Goal: Task Accomplishment & Management: Use online tool/utility

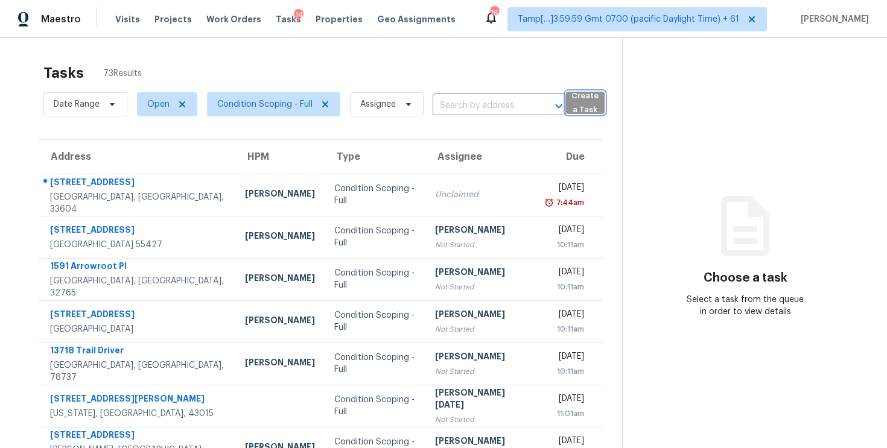
click at [580, 100] on span "Create a Task" at bounding box center [585, 103] width 27 height 28
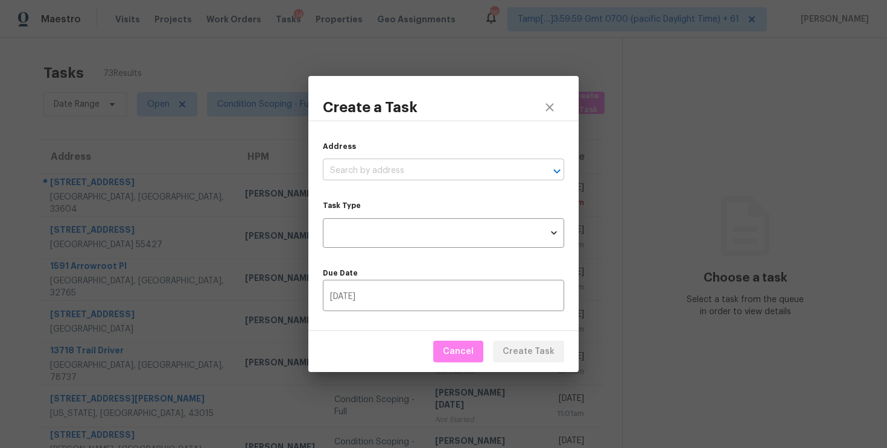
click at [491, 163] on input "text" at bounding box center [427, 171] width 208 height 19
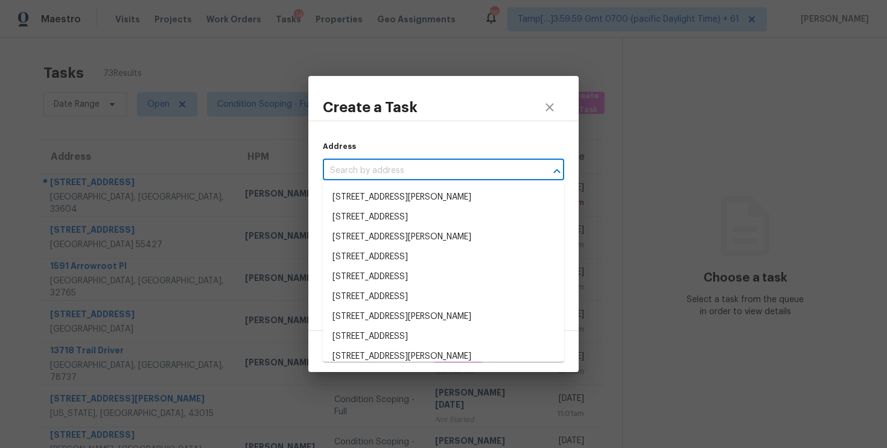
paste input "616 Hay Meadow Pl, Acworth, GA 30102"
type input "616 Hay Meadow Pl, Acworth, GA 30102"
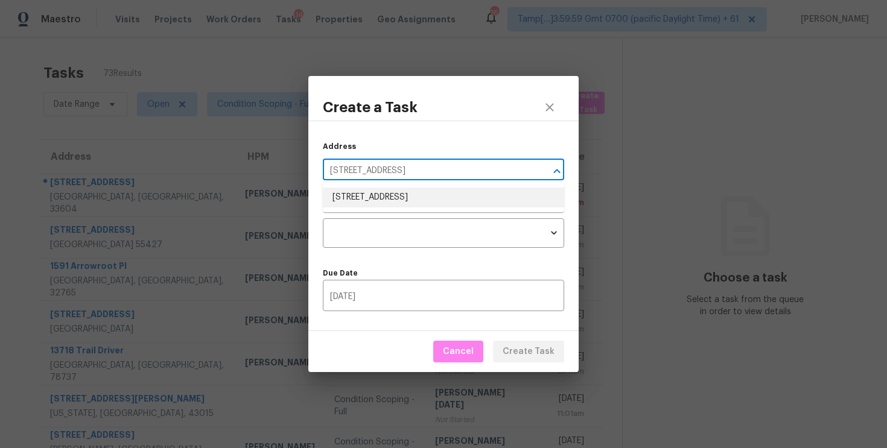
click at [491, 192] on li "616 Hay Meadow Pl, Acworth, GA 30102" at bounding box center [443, 198] width 241 height 20
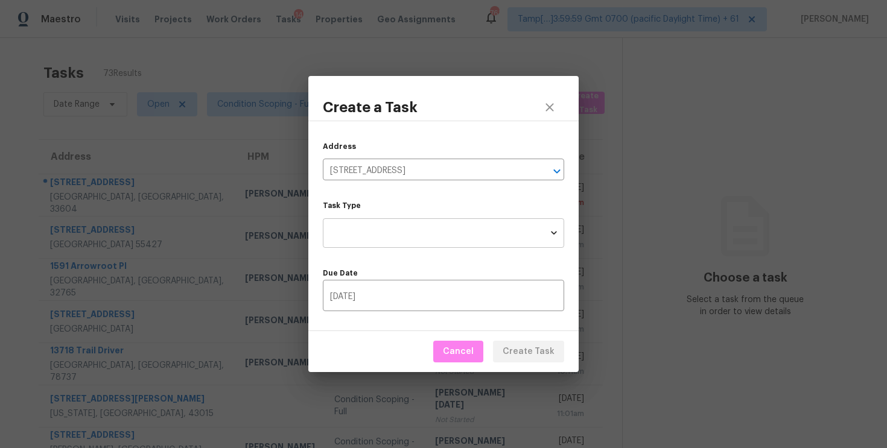
click at [486, 230] on body "Maestro Visits Projects Work Orders Tasks 14 Properties Geo Assignments 763 Tam…" at bounding box center [443, 224] width 887 height 448
click at [486, 233] on li "Condition Scoping - Full" at bounding box center [443, 233] width 241 height 20
type input "virtual_full_assessment"
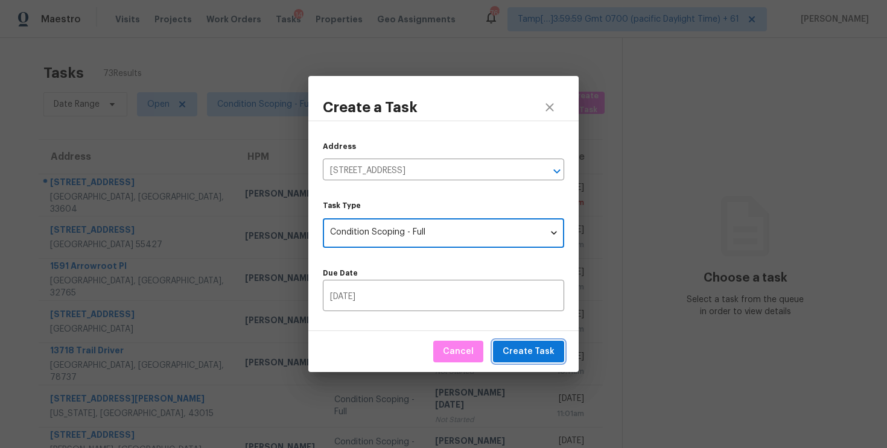
click at [539, 357] on span "Create Task" at bounding box center [529, 352] width 52 height 15
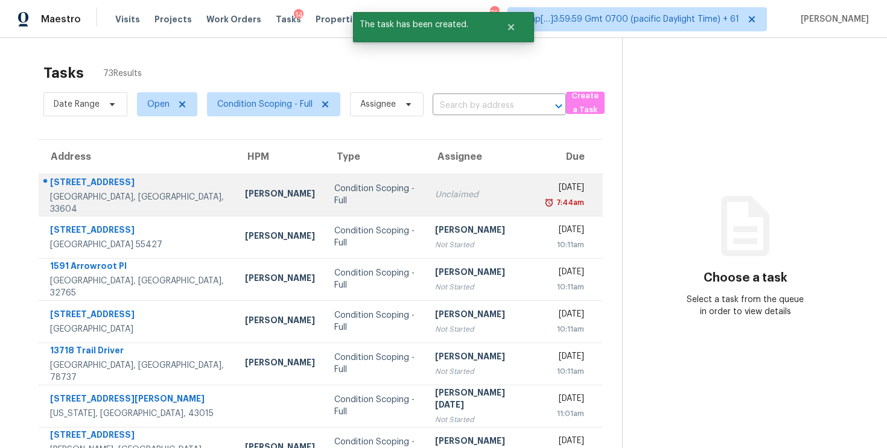
click at [432, 206] on td "Unclaimed" at bounding box center [481, 195] width 112 height 42
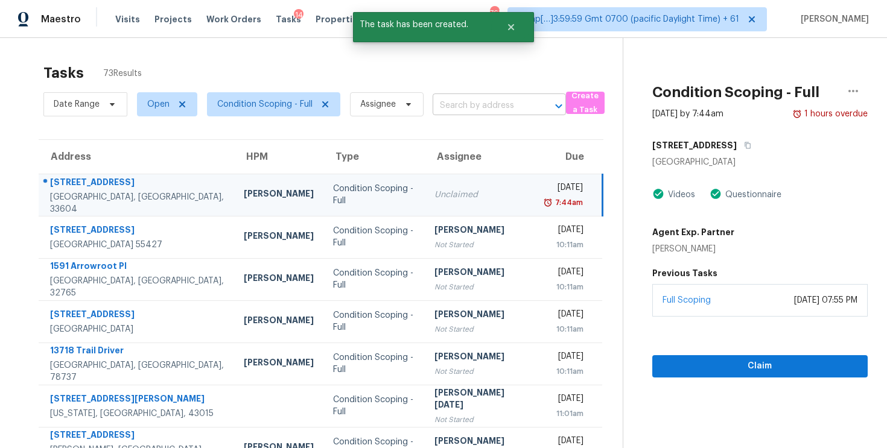
click at [474, 107] on input "text" at bounding box center [483, 106] width 100 height 19
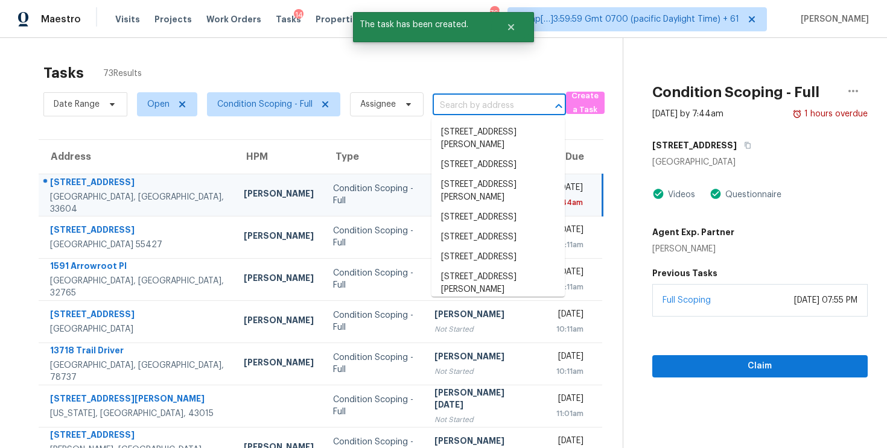
paste input "616 Hay Meadow Pl, Acworth, GA 30102"
type input "616 Hay Meadow Pl, Acworth, GA 30102"
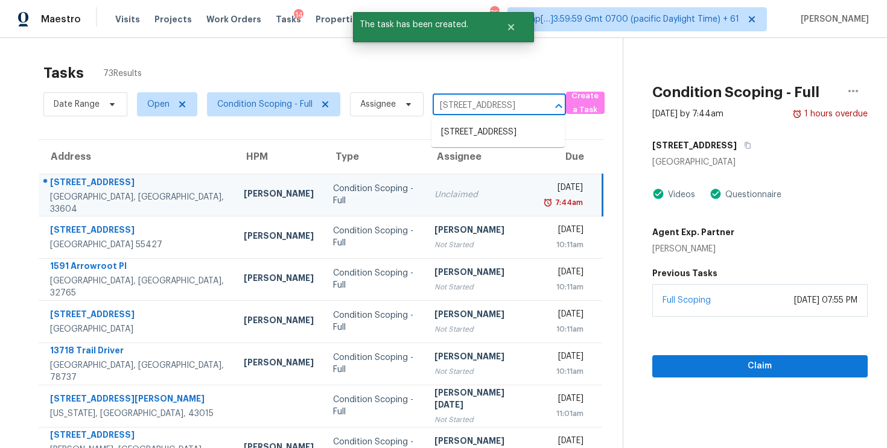
scroll to position [0, 65]
click at [484, 124] on li "616 Hay Meadow Pl, Acworth, GA 30102" at bounding box center [497, 132] width 133 height 20
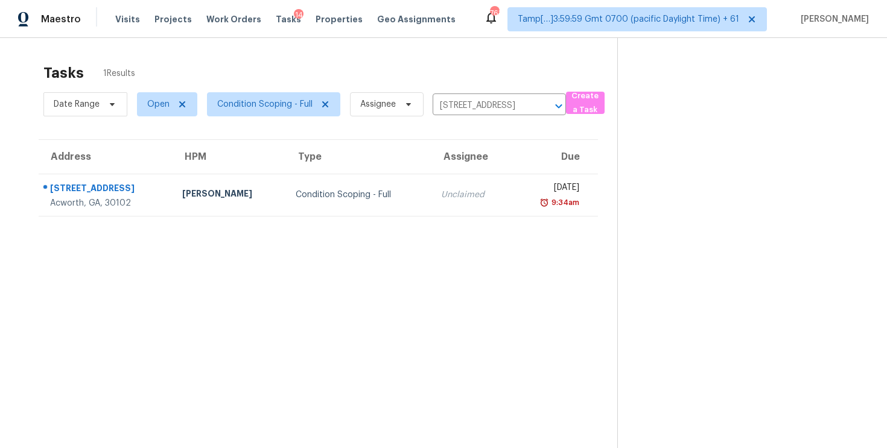
click at [511, 174] on td "Thu, Sep 4th 2025 9:34am" at bounding box center [554, 195] width 87 height 42
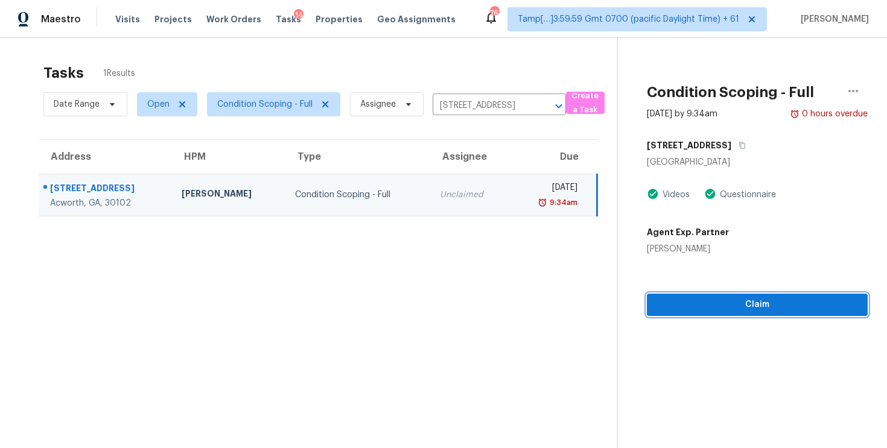
click at [722, 300] on span "Claim" at bounding box center [757, 304] width 202 height 15
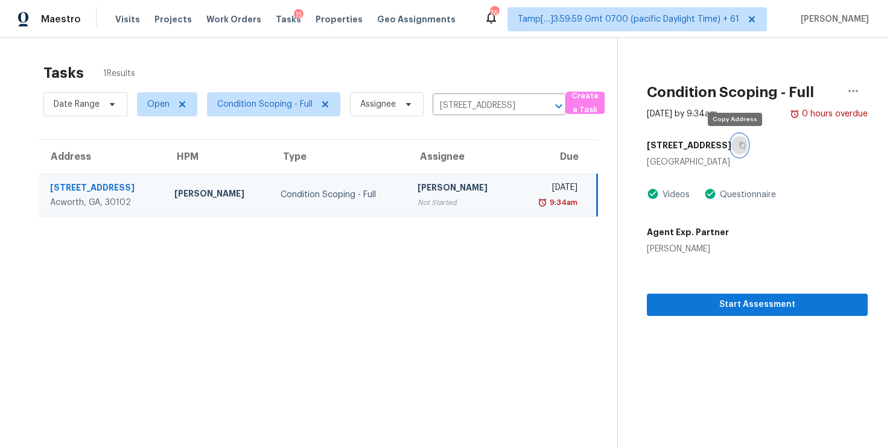
click at [733, 138] on button "button" at bounding box center [739, 146] width 16 height 22
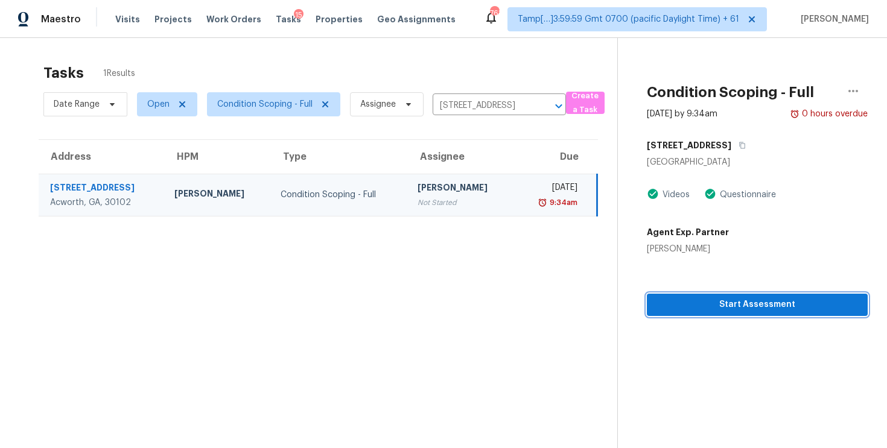
click at [710, 310] on span "Start Assessment" at bounding box center [757, 304] width 202 height 15
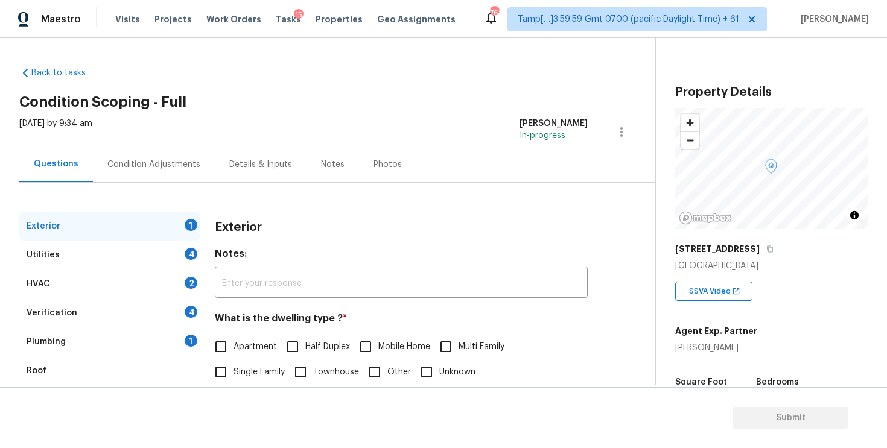
scroll to position [133, 0]
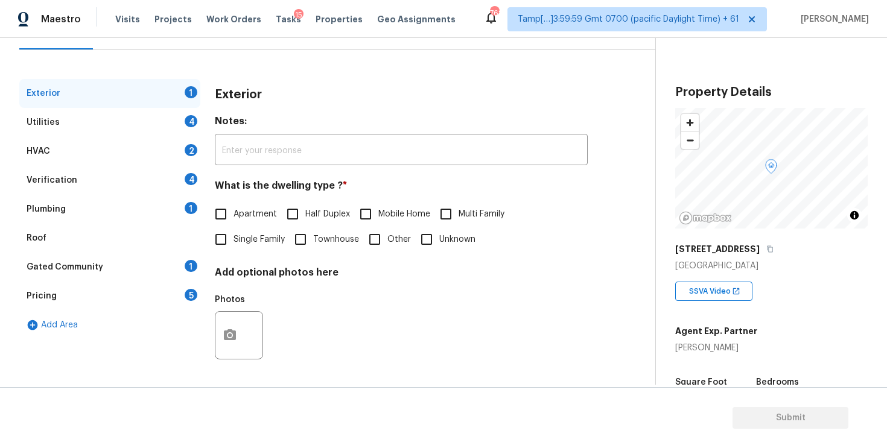
click at [231, 239] on input "Single Family" at bounding box center [220, 239] width 25 height 25
checkbox input "true"
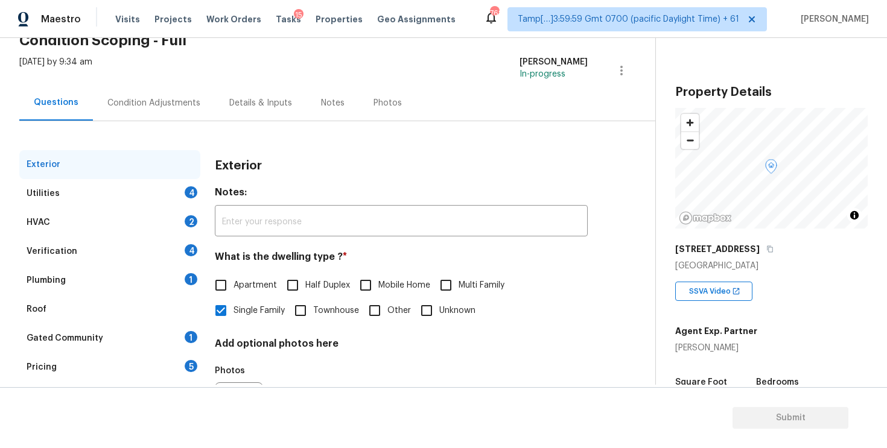
scroll to position [55, 0]
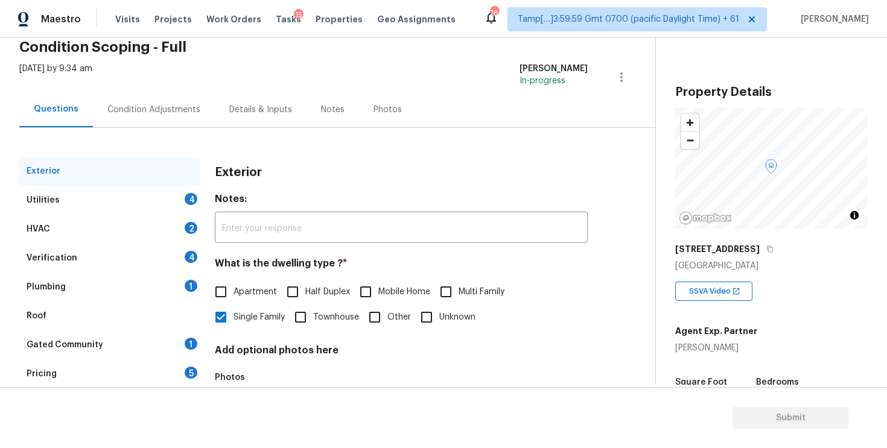
click at [168, 117] on div "Condition Adjustments" at bounding box center [154, 110] width 122 height 36
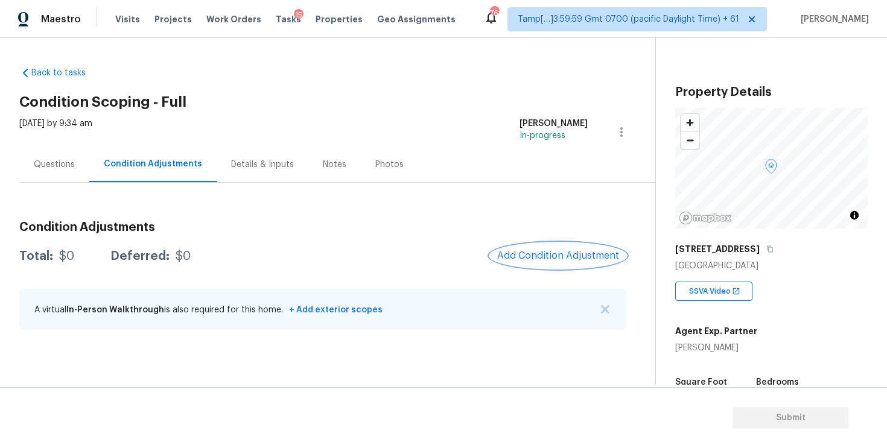
click at [596, 246] on button "Add Condition Adjustment" at bounding box center [558, 255] width 136 height 25
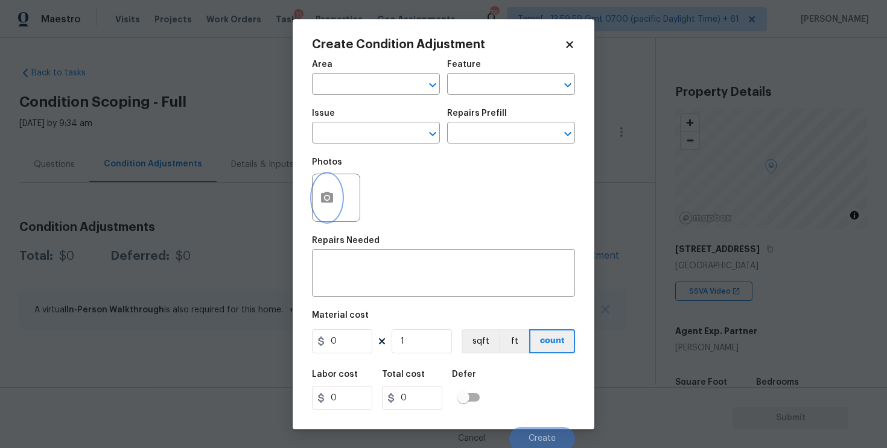
click at [330, 197] on icon "button" at bounding box center [327, 197] width 12 height 11
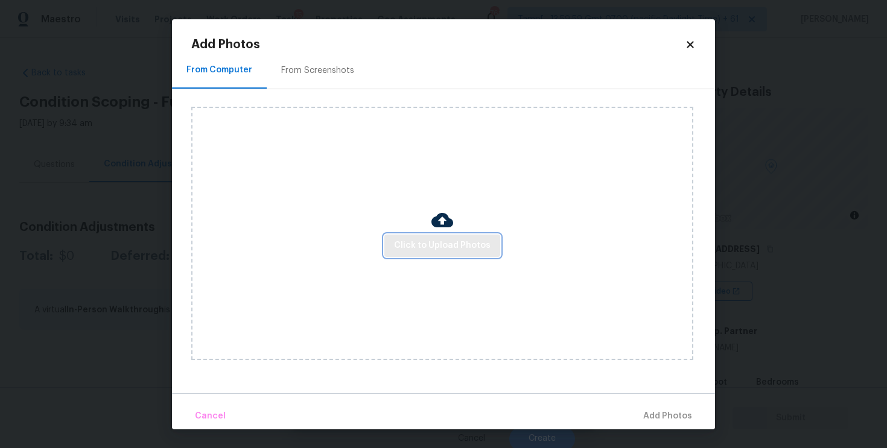
click at [448, 241] on span "Click to Upload Photos" at bounding box center [442, 245] width 97 height 15
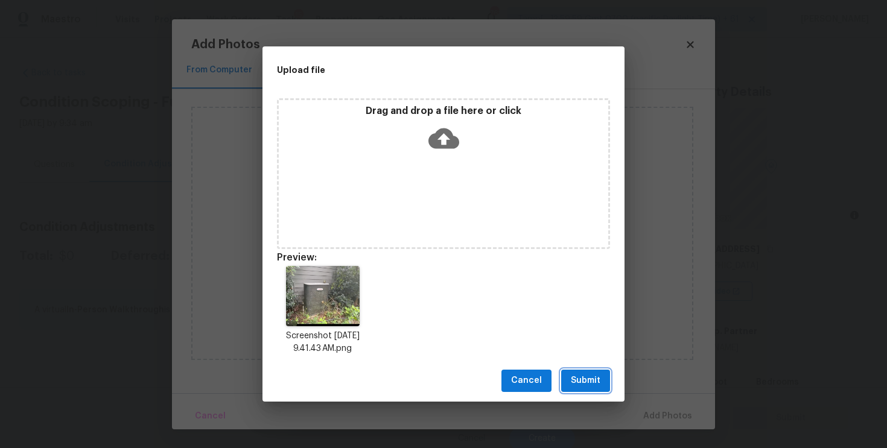
click at [599, 381] on span "Submit" at bounding box center [586, 380] width 30 height 15
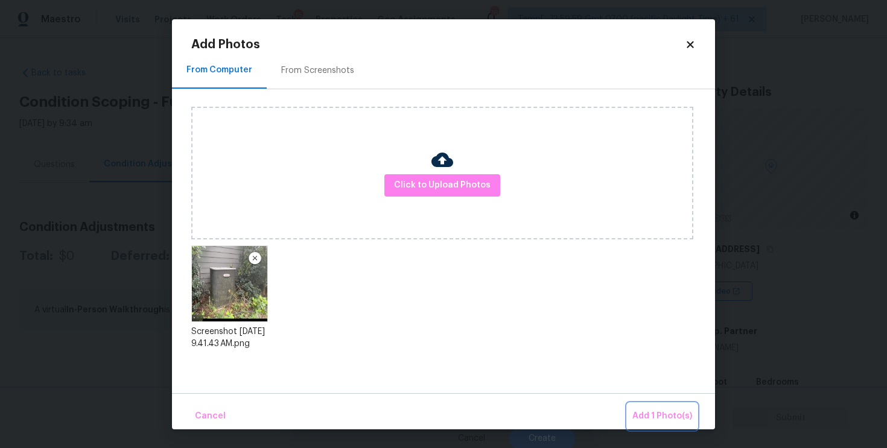
click at [661, 424] on button "Add 1 Photo(s)" at bounding box center [662, 417] width 69 height 26
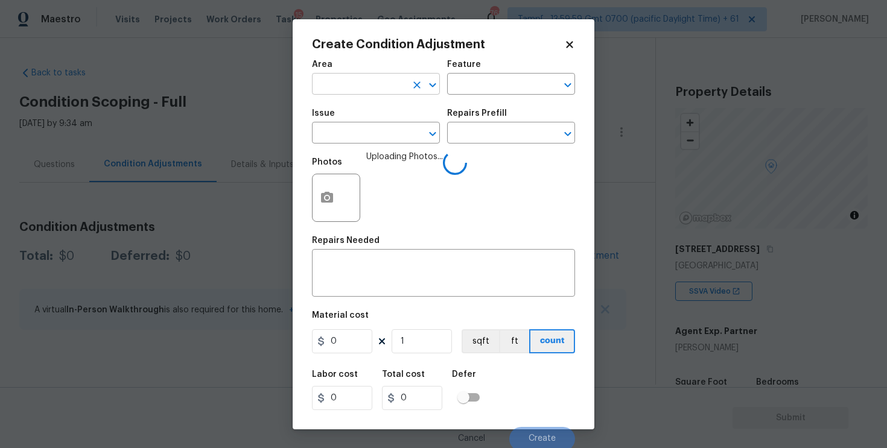
click at [380, 94] on input "text" at bounding box center [359, 85] width 94 height 19
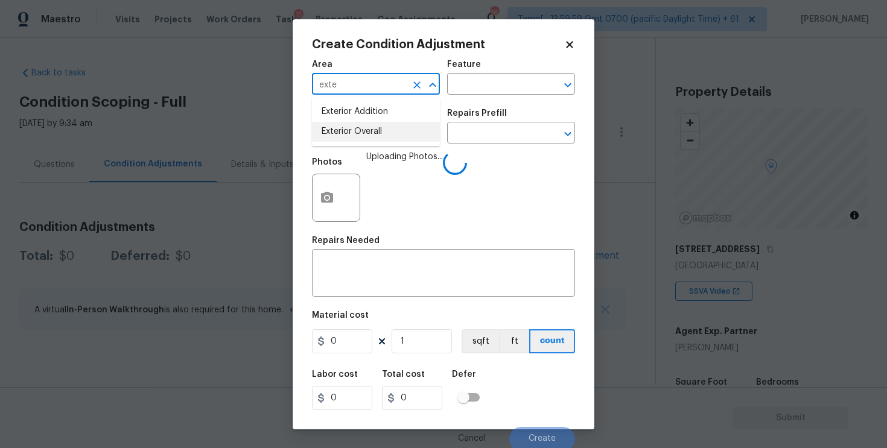
click at [382, 139] on li "Exterior Overall" at bounding box center [376, 132] width 128 height 20
type input "Exterior Overall"
click at [382, 139] on input "text" at bounding box center [359, 134] width 94 height 19
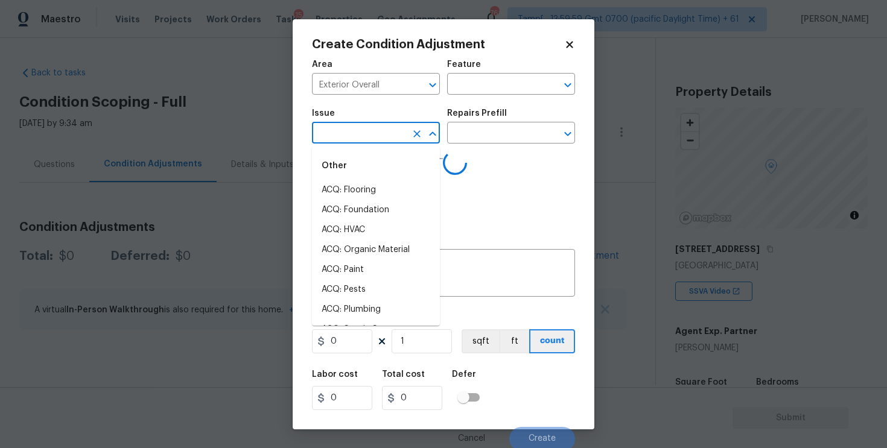
type input "h"
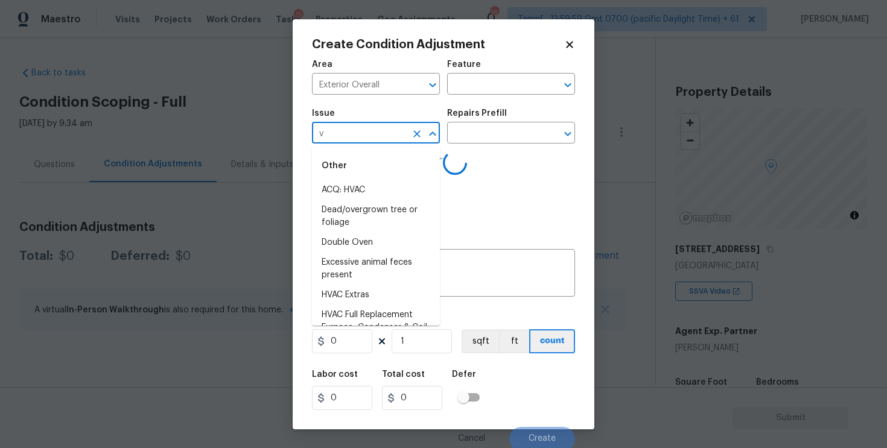
type input "va"
type input "c"
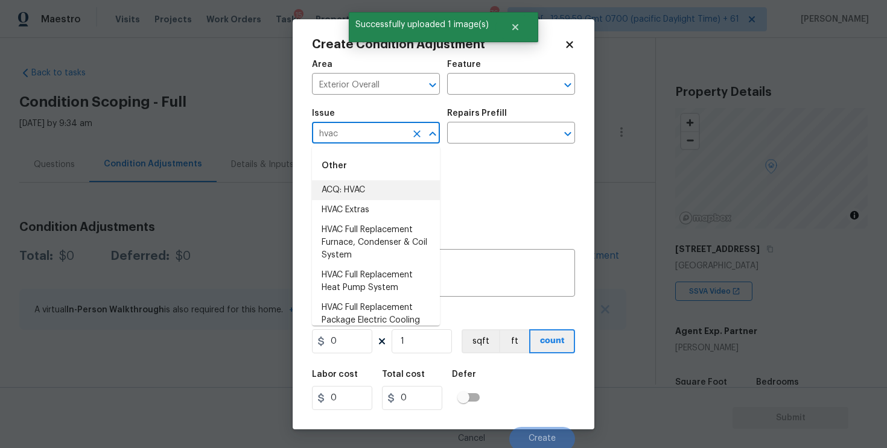
click at [381, 180] on li "ACQ: HVAC" at bounding box center [376, 190] width 128 height 20
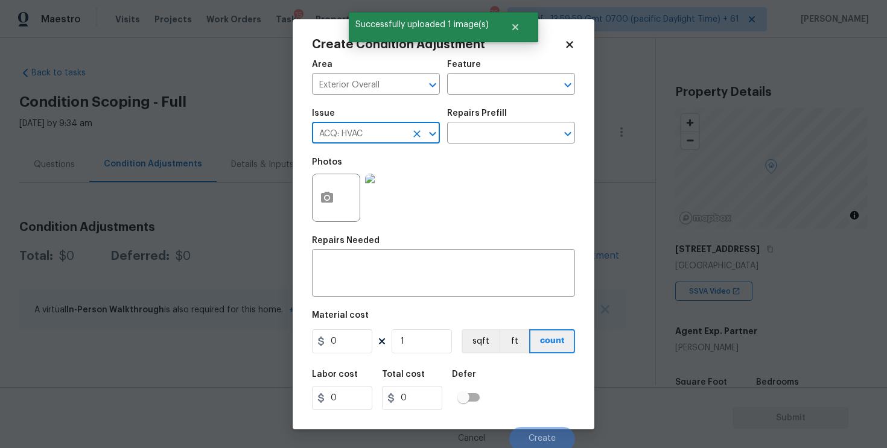
type input "ACQ: HVAC"
click at [463, 157] on div "Photos" at bounding box center [443, 190] width 263 height 78
click at [469, 142] on input "text" at bounding box center [494, 134] width 94 height 19
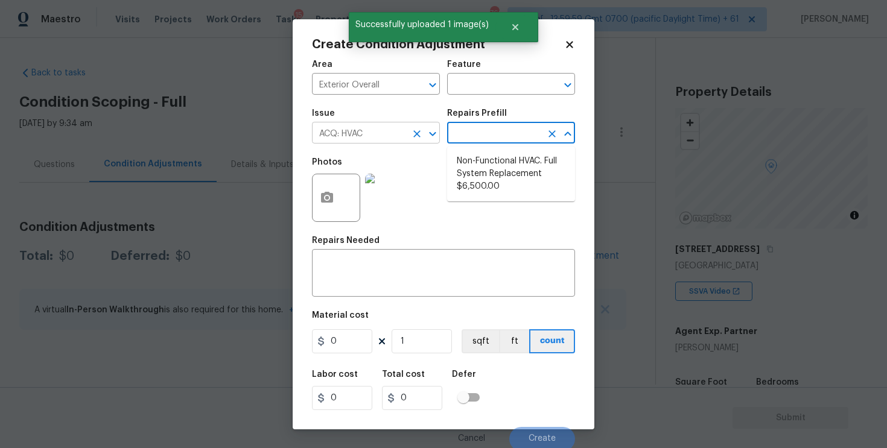
click at [404, 128] on input "ACQ: HVAC" at bounding box center [359, 134] width 94 height 19
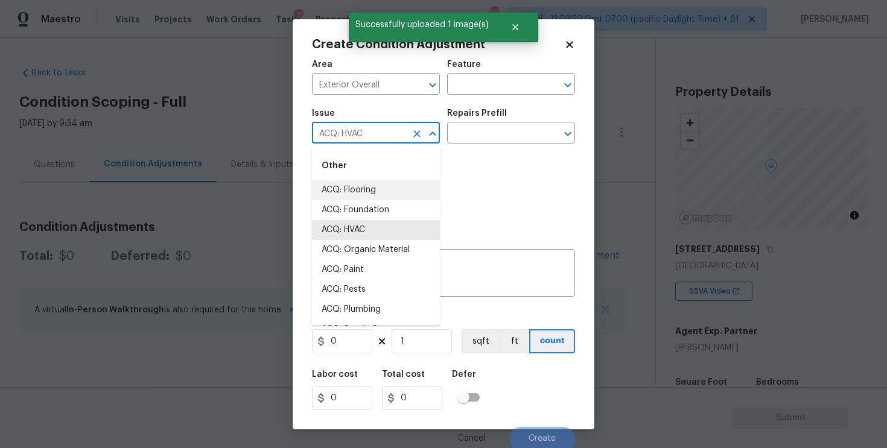
click at [415, 132] on icon "Clear" at bounding box center [416, 133] width 7 height 7
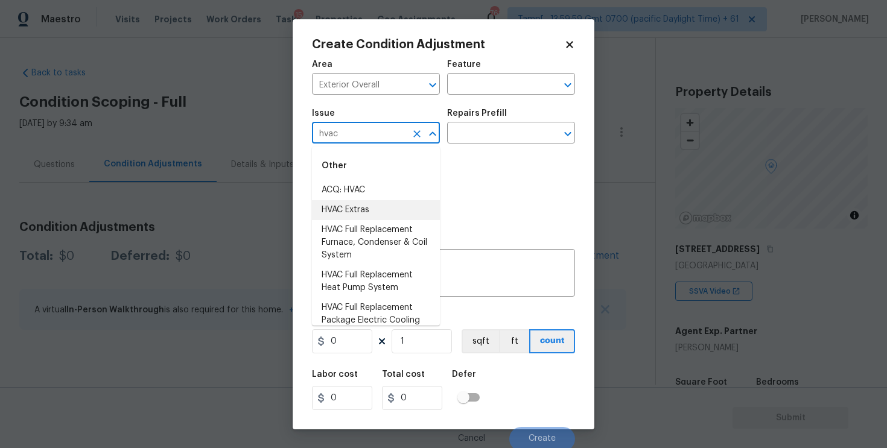
click at [408, 206] on li "HVAC Extras" at bounding box center [376, 210] width 128 height 20
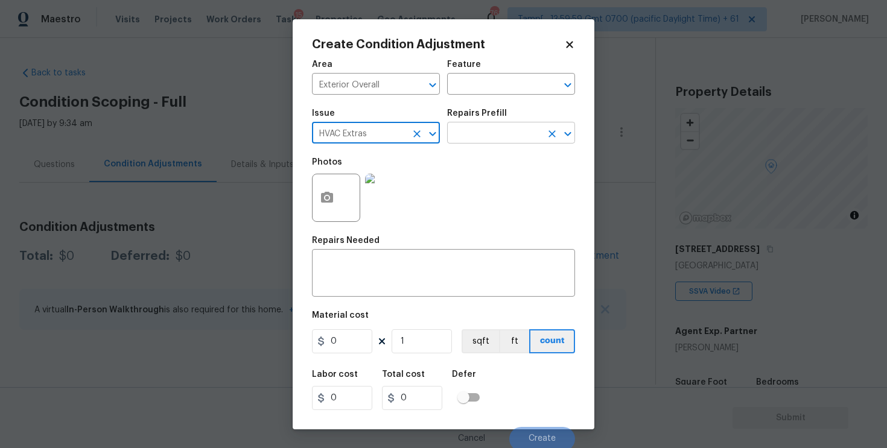
type input "HVAC Extras"
click at [483, 135] on input "text" at bounding box center [494, 134] width 94 height 19
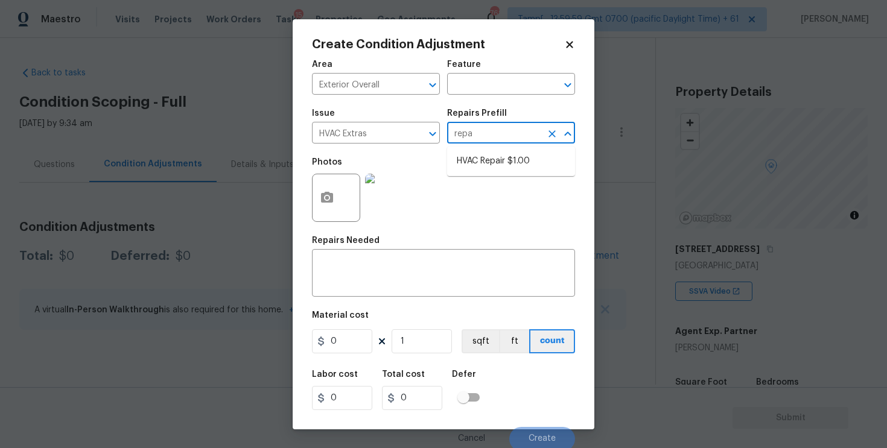
type input "repai"
click at [500, 153] on li "HVAC Repair $1.00" at bounding box center [511, 161] width 128 height 20
type input "HVAC"
type textarea "HVAC Repair - (HPM to provide details)"
type input "1"
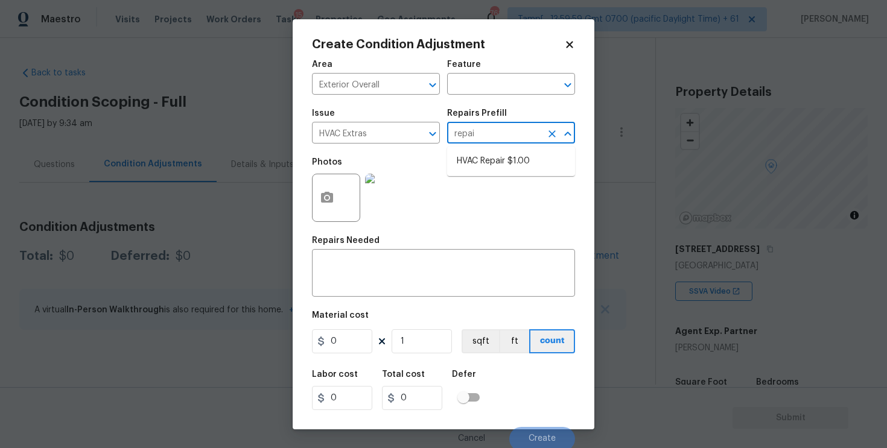
type input "1"
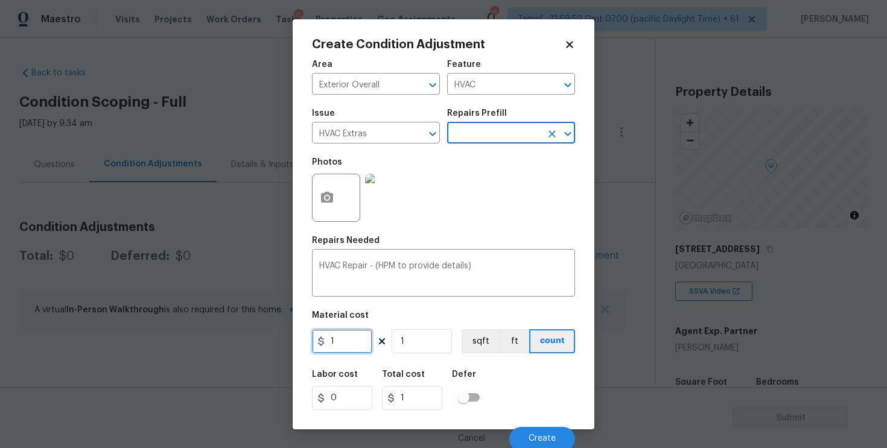
click at [342, 336] on input "1" at bounding box center [342, 341] width 60 height 24
type input "750"
click at [474, 369] on div "Labor cost 0 Total cost 1 Defer" at bounding box center [443, 390] width 263 height 54
type input "750"
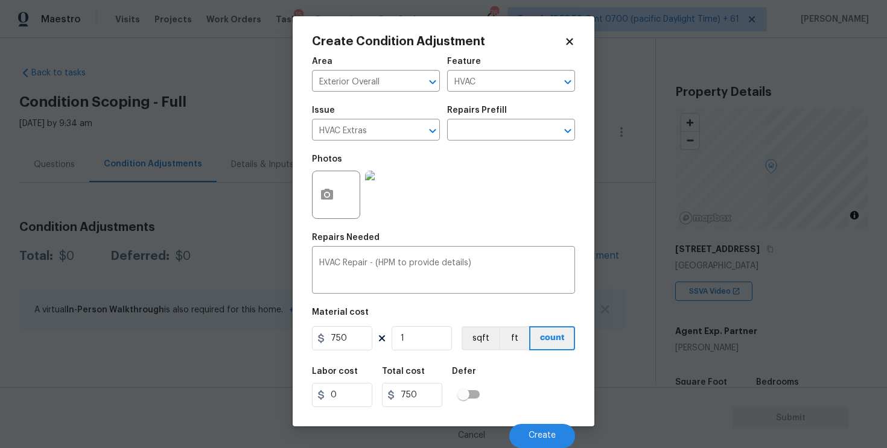
click at [513, 426] on div "Cancel Create" at bounding box center [443, 432] width 263 height 34
click at [533, 427] on button "Create" at bounding box center [542, 436] width 66 height 24
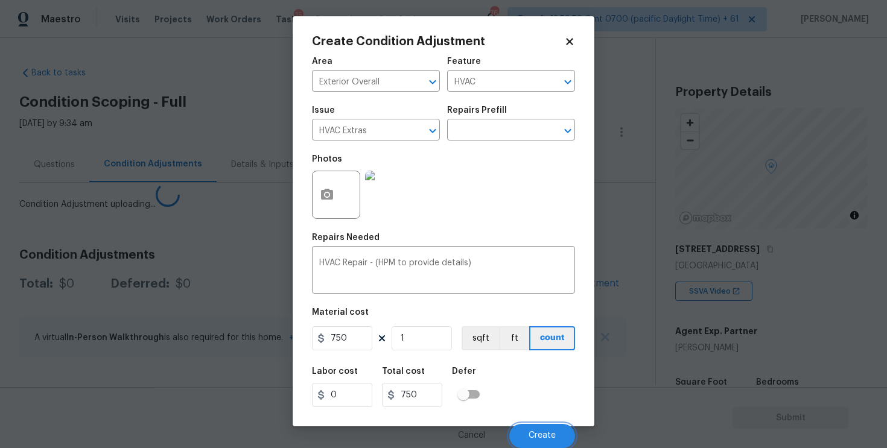
scroll to position [0, 0]
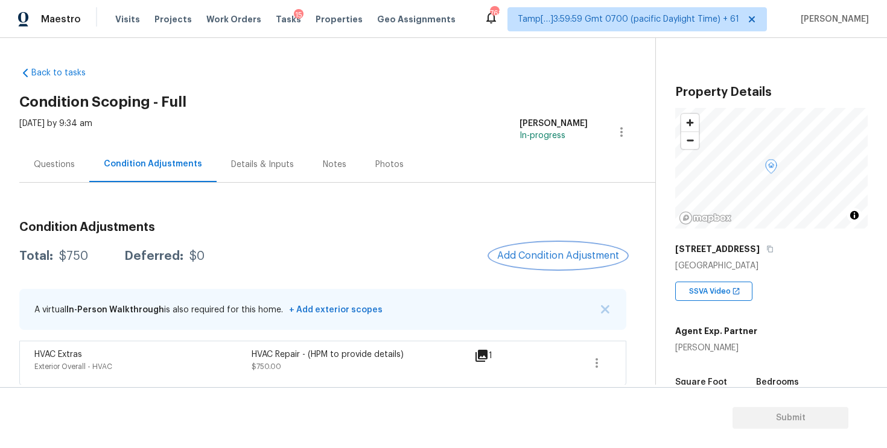
click at [520, 249] on button "Add Condition Adjustment" at bounding box center [558, 255] width 136 height 25
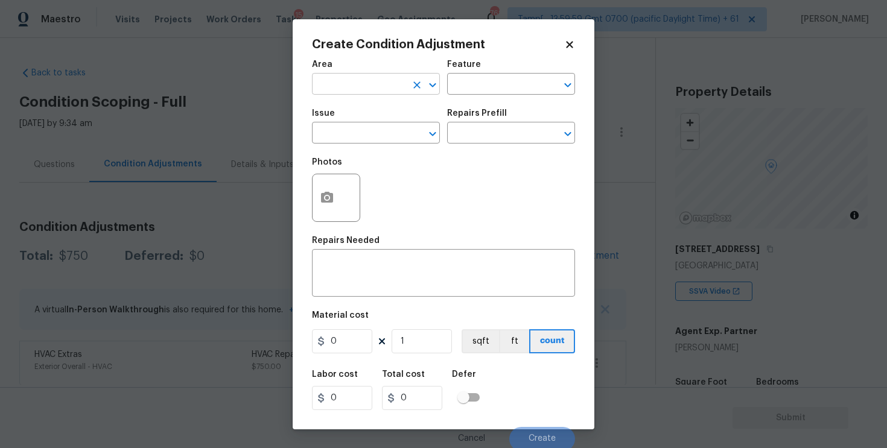
click at [349, 94] on body "Maestro Visits Projects Work Orders Tasks 15 Properties Geo Assignments 762 Tam…" at bounding box center [443, 224] width 887 height 448
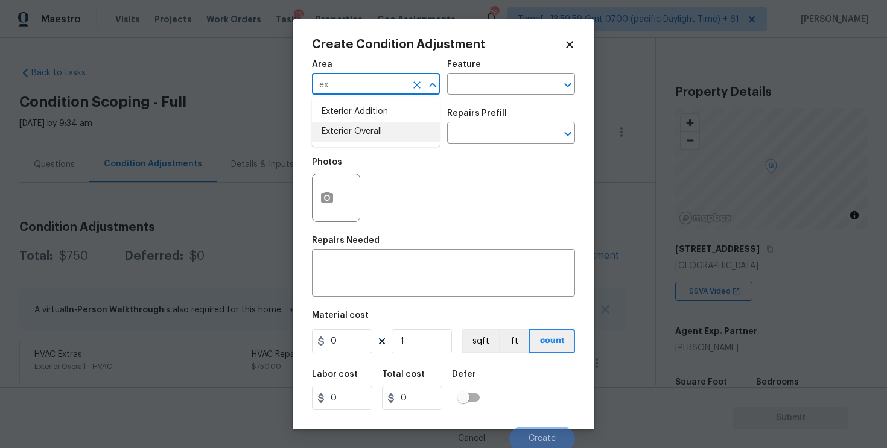
click at [360, 134] on li "Exterior Overall" at bounding box center [376, 132] width 128 height 20
type input "Exterior Overall"
click at [326, 215] on button "button" at bounding box center [327, 197] width 29 height 47
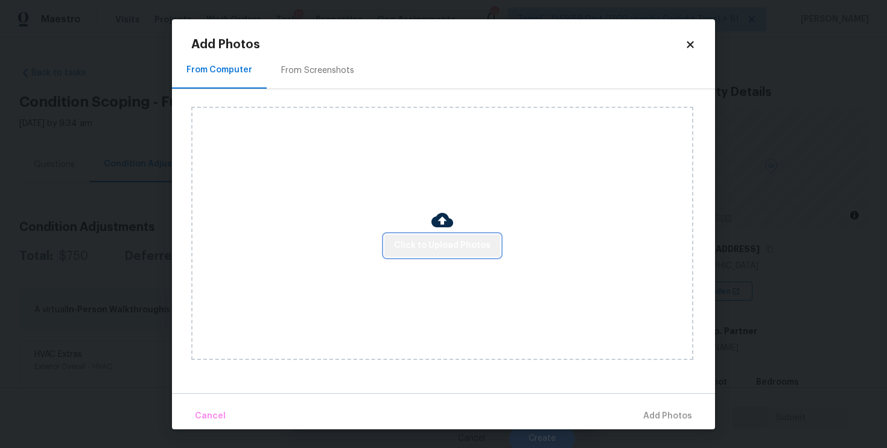
click at [451, 239] on span "Click to Upload Photos" at bounding box center [442, 245] width 97 height 15
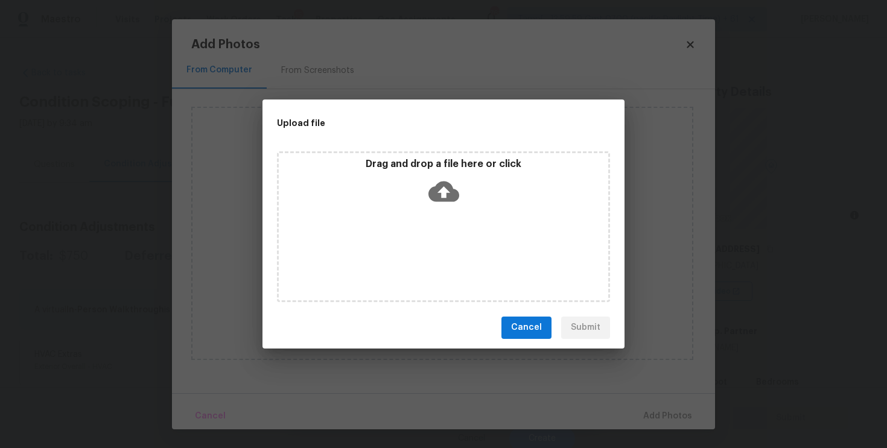
click at [828, 424] on div "Upload file Drag and drop a file here or click Cancel Submit" at bounding box center [443, 224] width 887 height 448
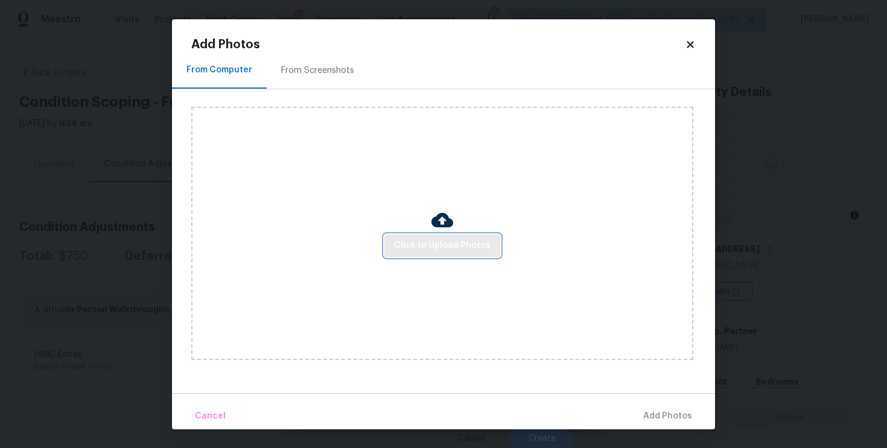
click at [442, 252] on span "Click to Upload Photos" at bounding box center [442, 245] width 97 height 15
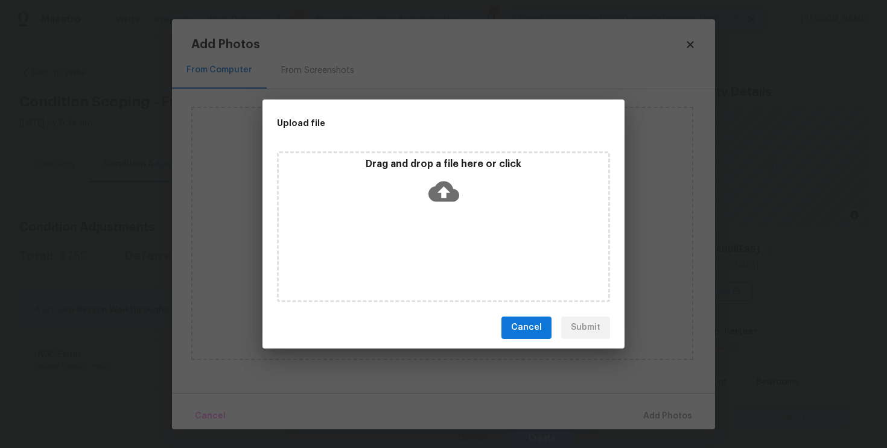
click at [441, 180] on icon at bounding box center [443, 191] width 31 height 31
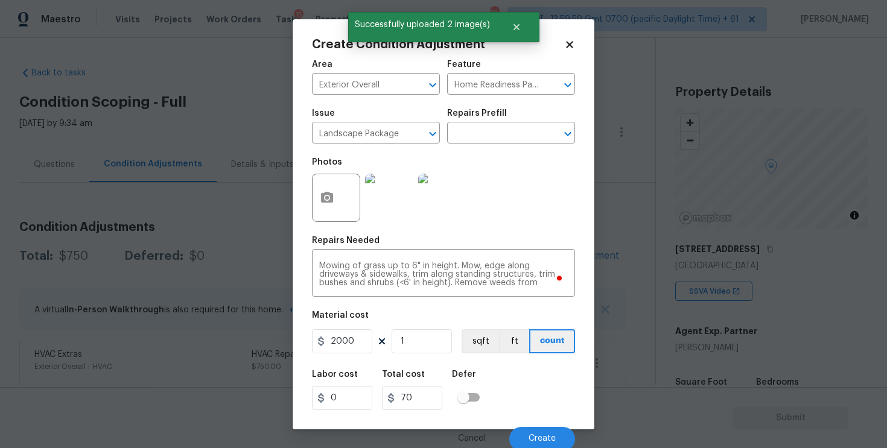
type input "2000"
click at [543, 375] on div "Labor cost 0 Total cost 2000 Defer" at bounding box center [443, 390] width 263 height 54
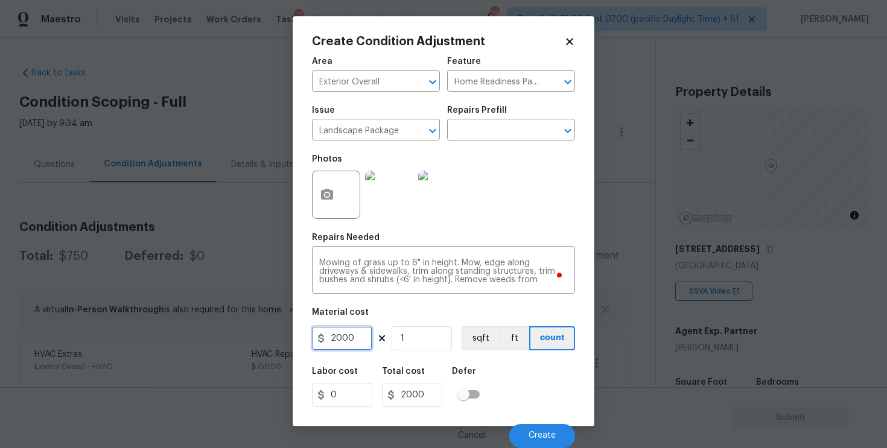
click at [360, 340] on input "2000" at bounding box center [342, 338] width 60 height 24
type input "0"
click at [331, 202] on icon "button" at bounding box center [327, 195] width 14 height 14
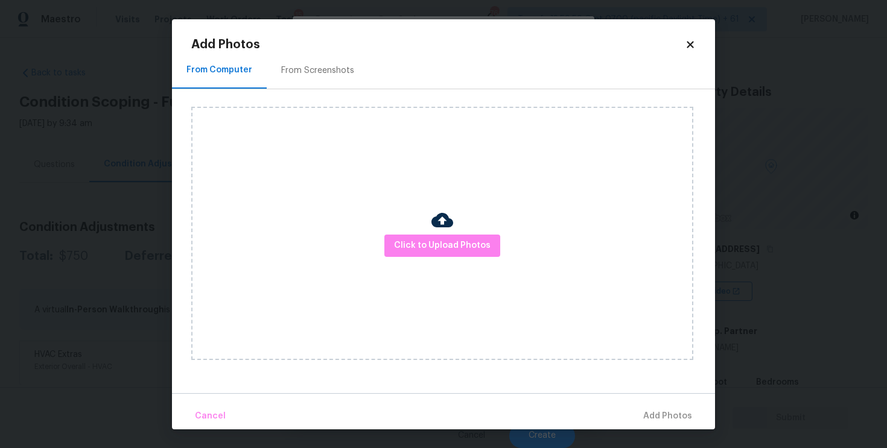
click at [690, 42] on icon at bounding box center [690, 44] width 7 height 7
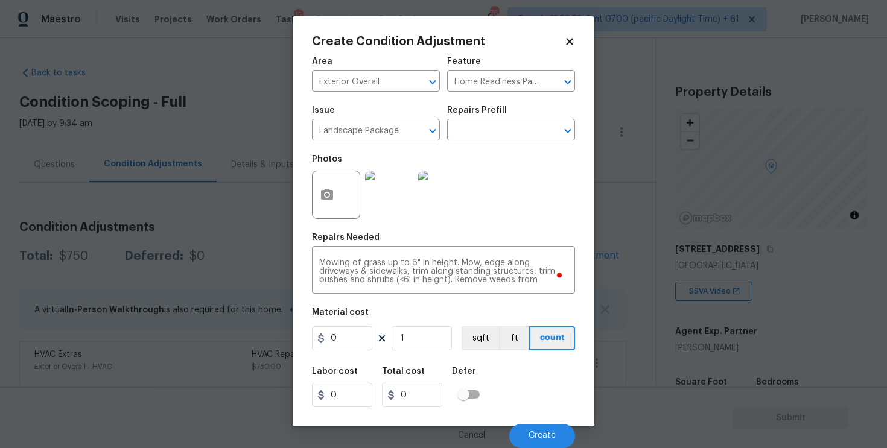
click at [394, 199] on img at bounding box center [389, 195] width 48 height 48
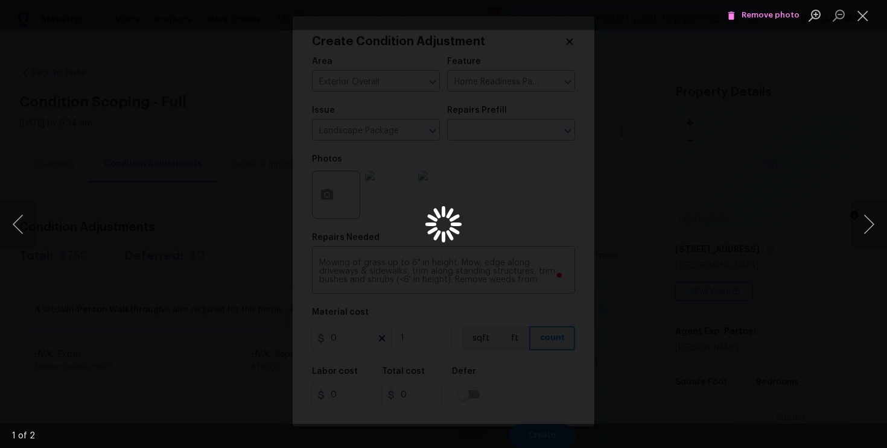
click at [763, 14] on span "Remove photo" at bounding box center [763, 15] width 72 height 14
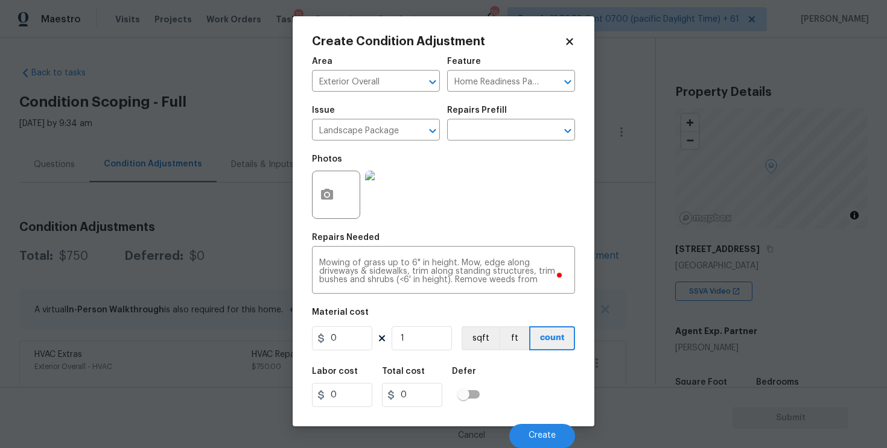
click at [395, 205] on img at bounding box center [389, 195] width 48 height 48
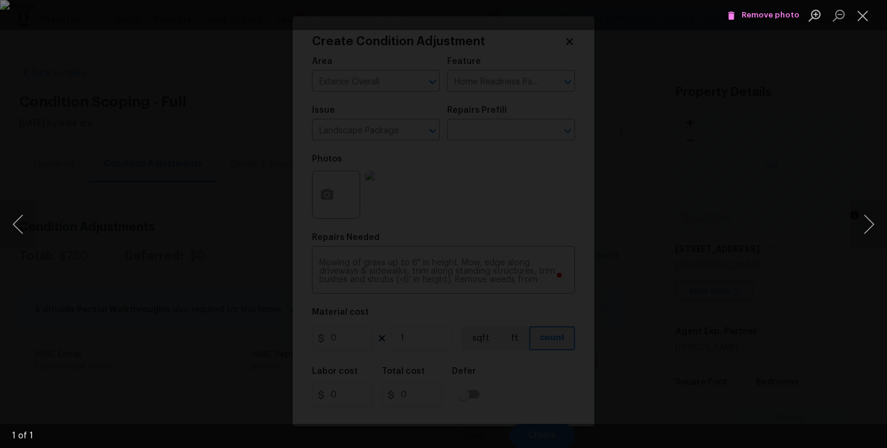
click at [769, 18] on span "Remove photo" at bounding box center [763, 15] width 72 height 14
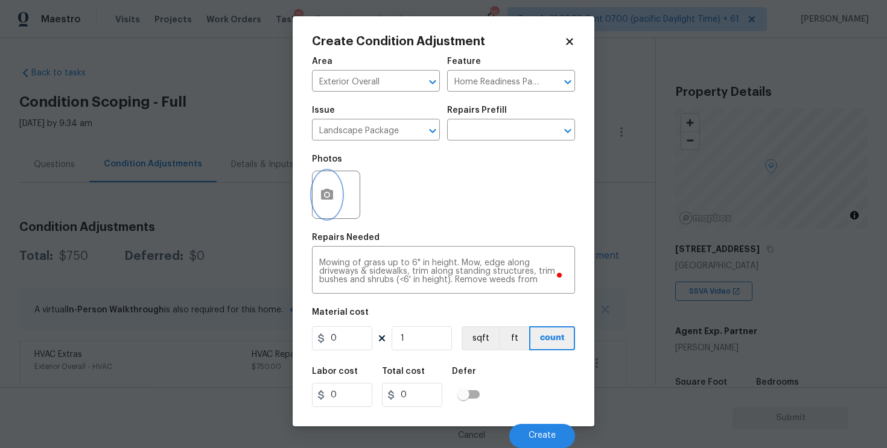
click at [316, 188] on button "button" at bounding box center [327, 194] width 29 height 47
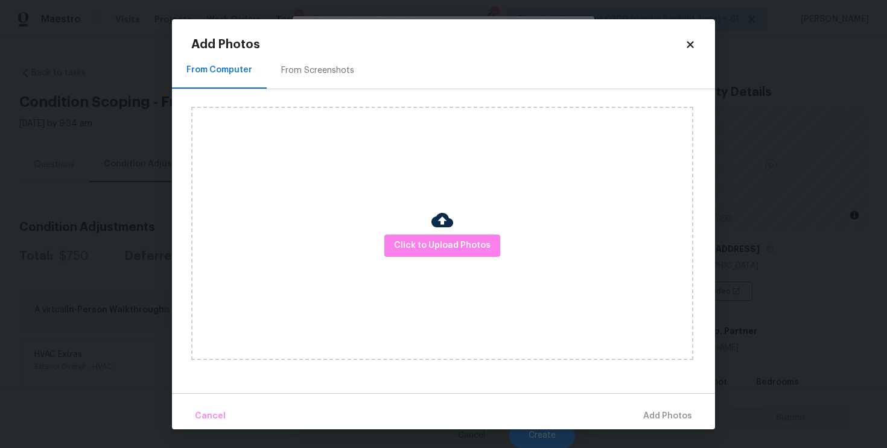
click at [440, 227] on img at bounding box center [442, 220] width 22 height 22
click at [440, 235] on button "Click to Upload Photos" at bounding box center [442, 246] width 116 height 22
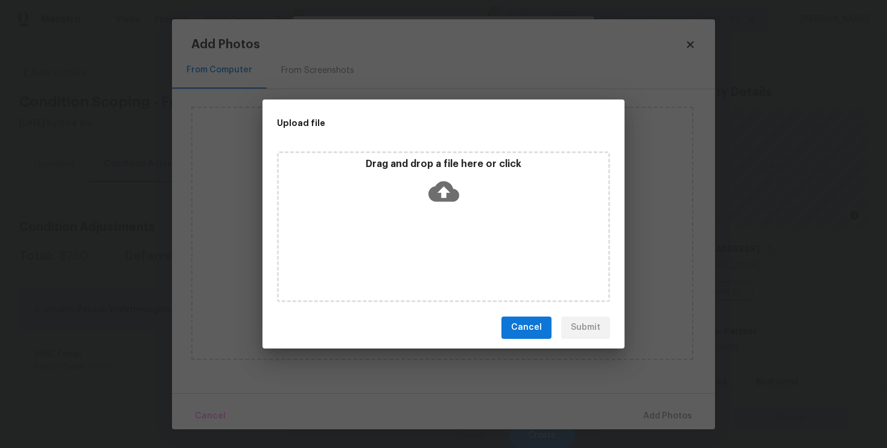
click at [442, 195] on icon at bounding box center [443, 191] width 31 height 31
